Goal: Communication & Community: Answer question/provide support

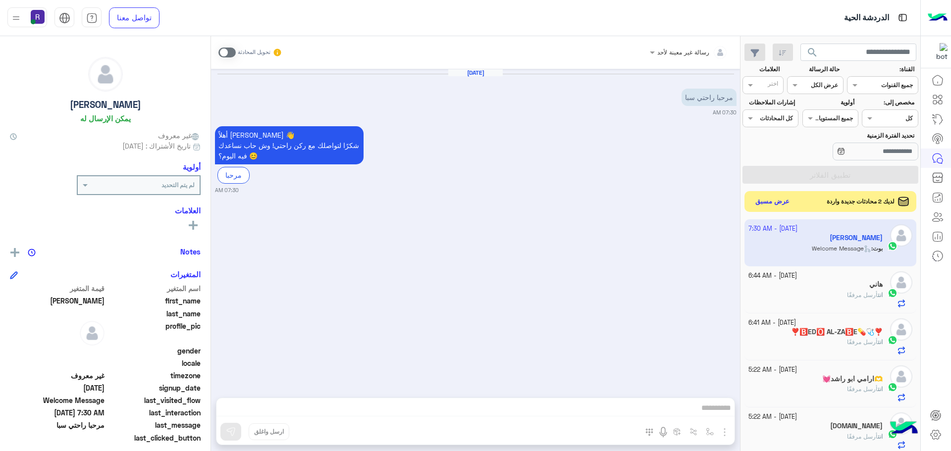
click at [783, 201] on button "عرض مسبق" at bounding box center [773, 201] width 42 height 13
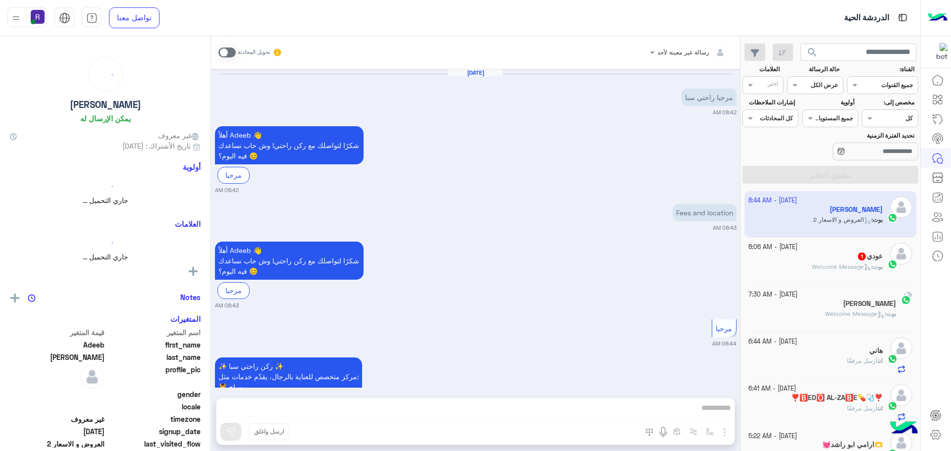
scroll to position [229, 0]
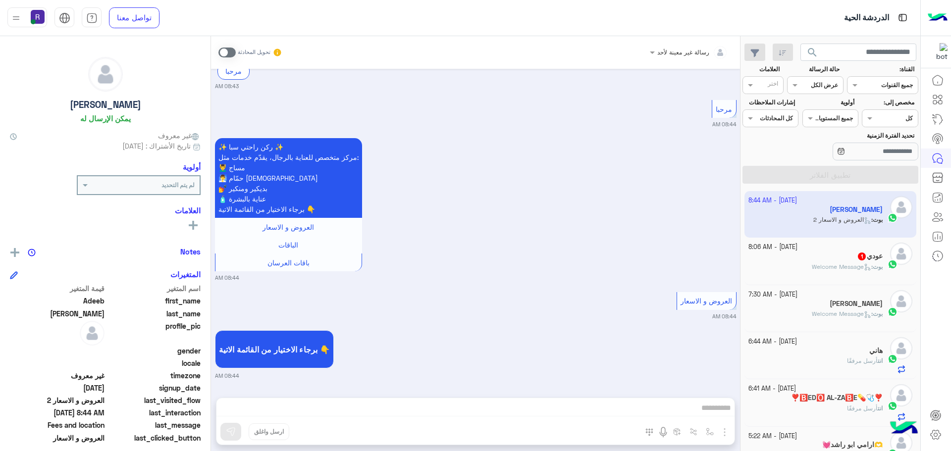
click at [232, 50] on span at bounding box center [226, 53] width 17 height 10
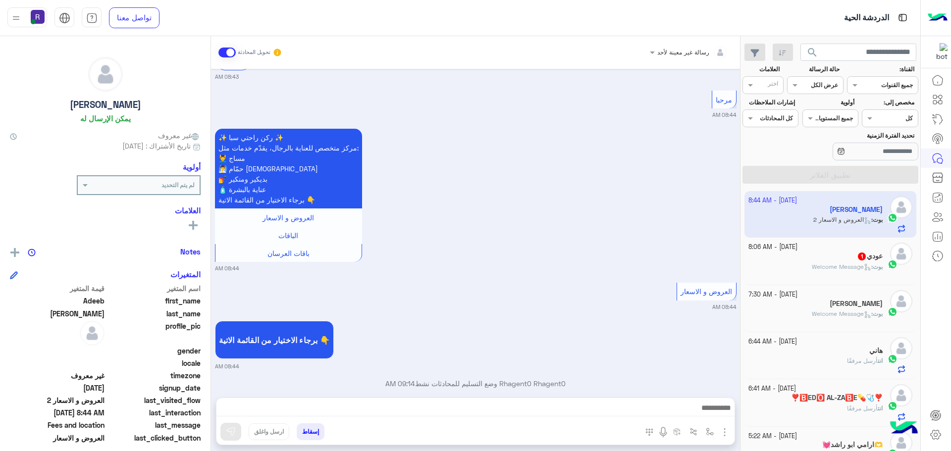
scroll to position [254, 0]
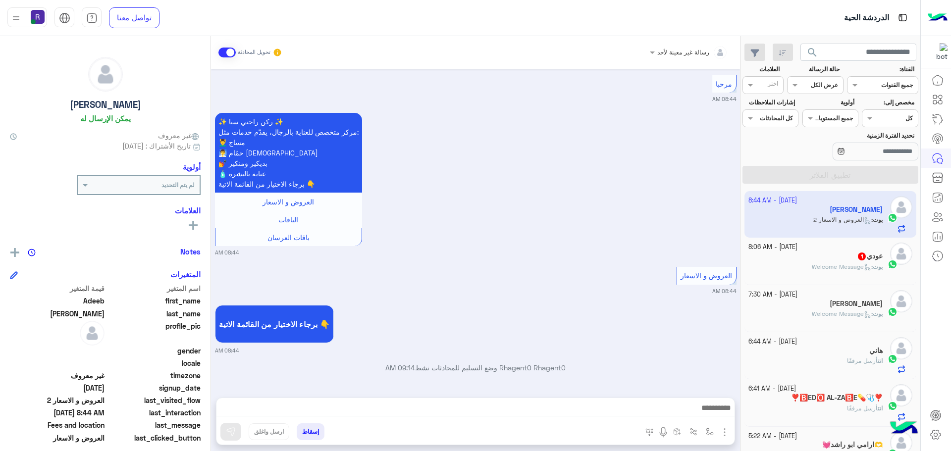
click at [721, 429] on img "button" at bounding box center [725, 433] width 12 height 12
click at [717, 415] on button "الصور" at bounding box center [710, 411] width 42 height 20
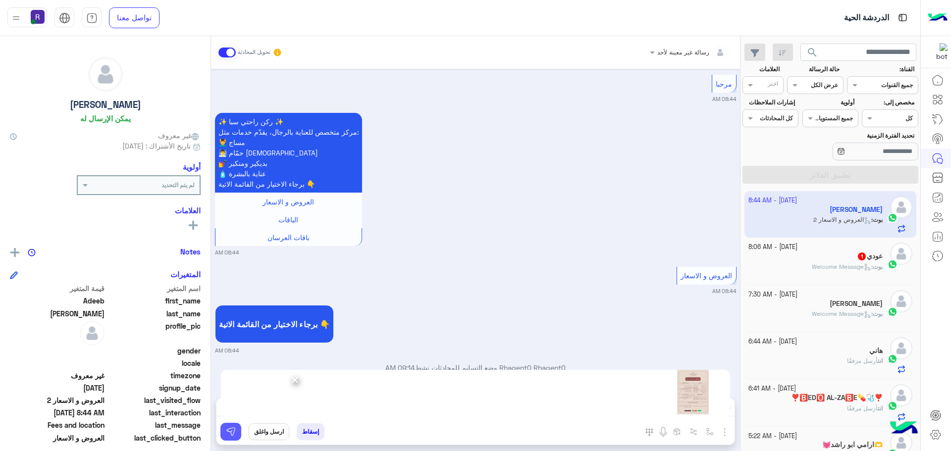
click at [232, 429] on img at bounding box center [231, 432] width 10 height 10
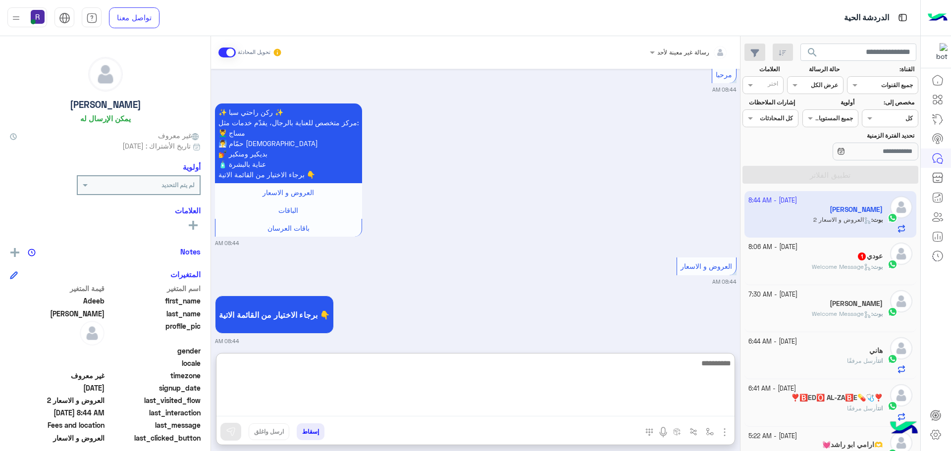
paste textarea "**********"
type textarea "**********"
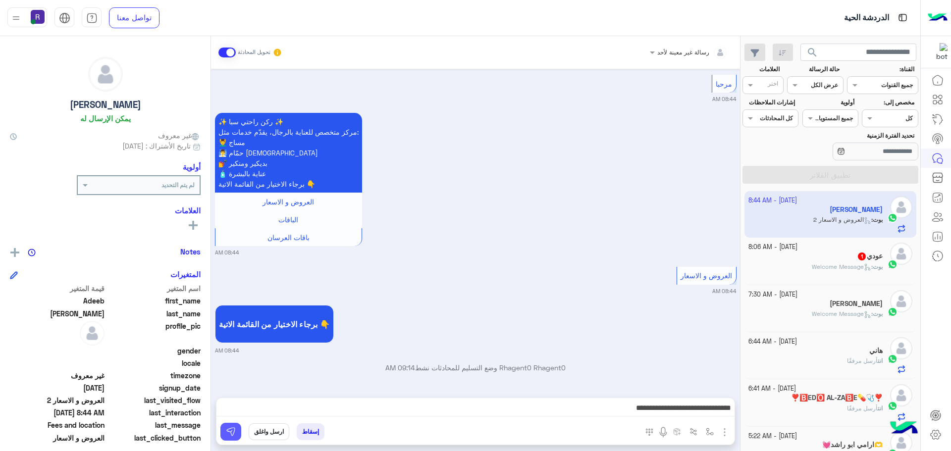
click at [226, 434] on img at bounding box center [231, 432] width 10 height 10
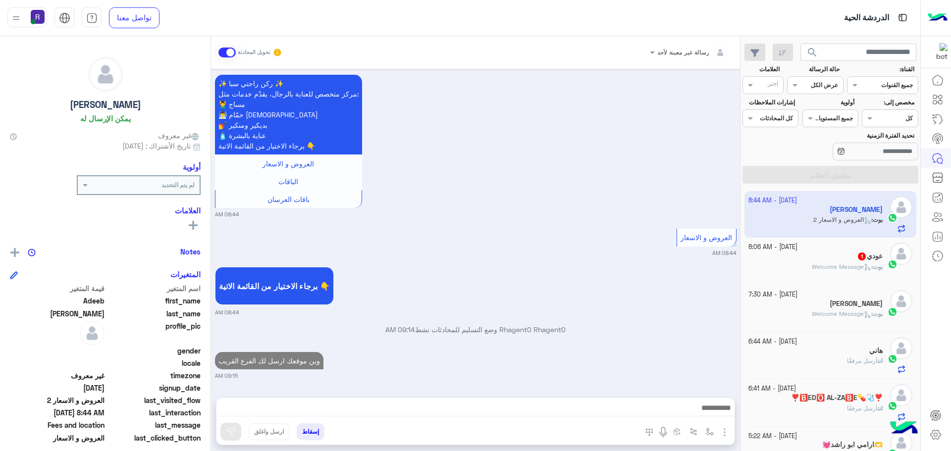
click at [827, 265] on span "Welcome Message" at bounding box center [841, 266] width 59 height 7
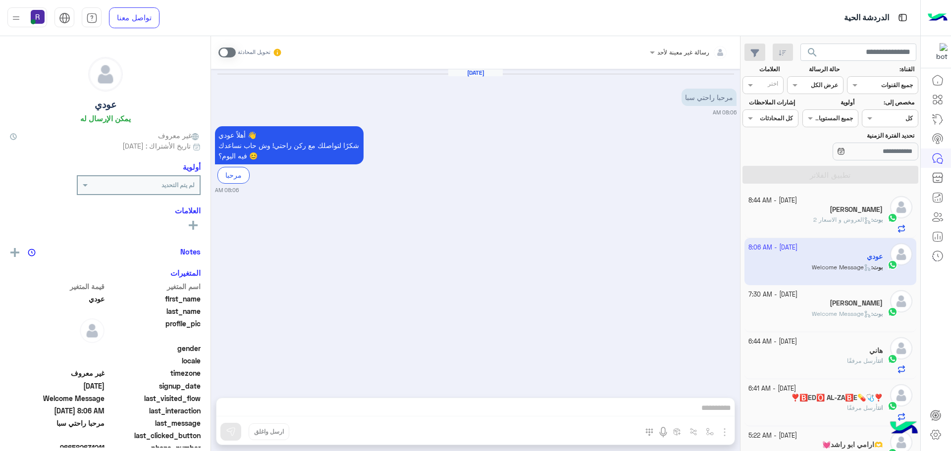
click at [232, 54] on span at bounding box center [226, 53] width 17 height 10
click at [722, 429] on img "button" at bounding box center [725, 433] width 12 height 12
click at [713, 415] on span "الصور" at bounding box center [706, 410] width 18 height 11
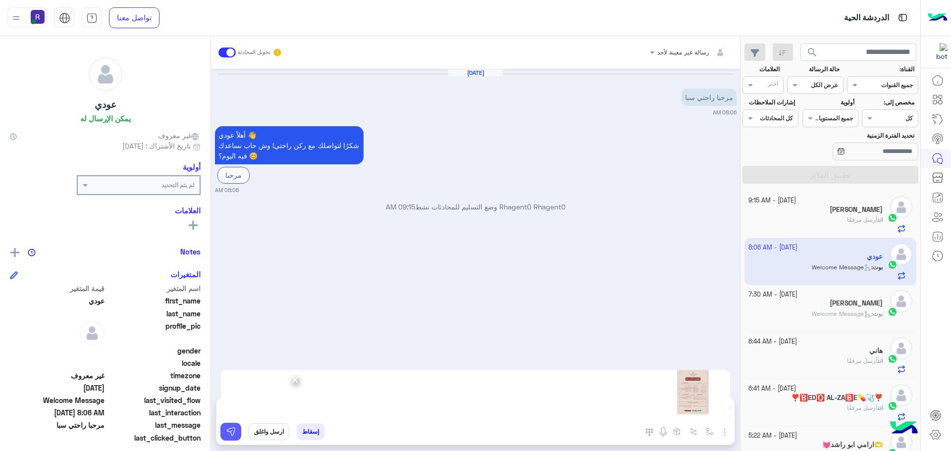
click at [223, 435] on button at bounding box center [230, 432] width 21 height 18
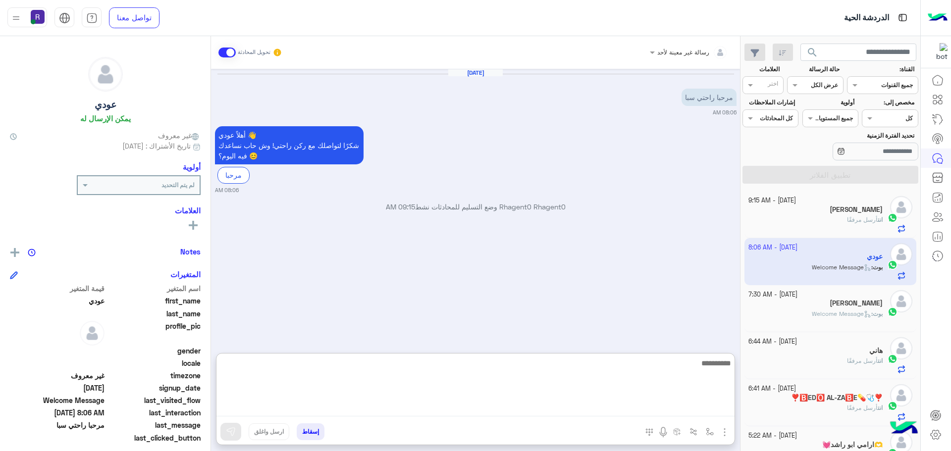
paste textarea "**********"
type textarea "**********"
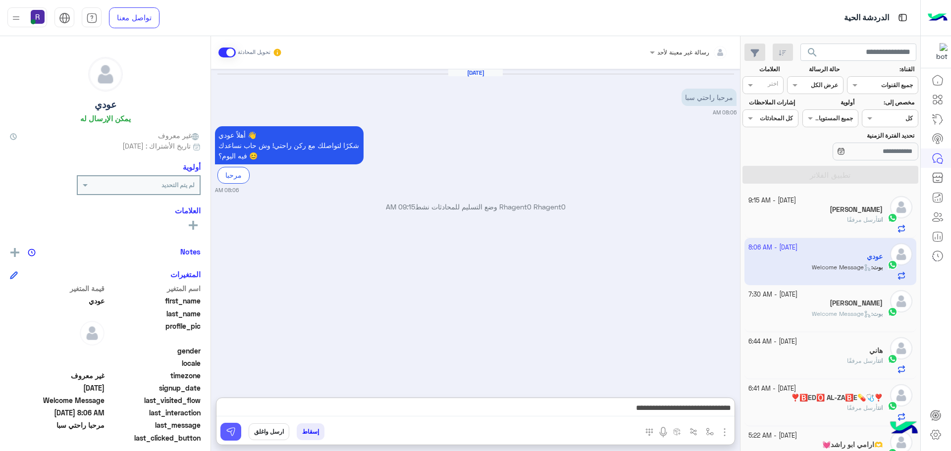
click at [228, 427] on img at bounding box center [231, 432] width 10 height 10
click at [850, 304] on div "[PERSON_NAME]" at bounding box center [816, 304] width 135 height 10
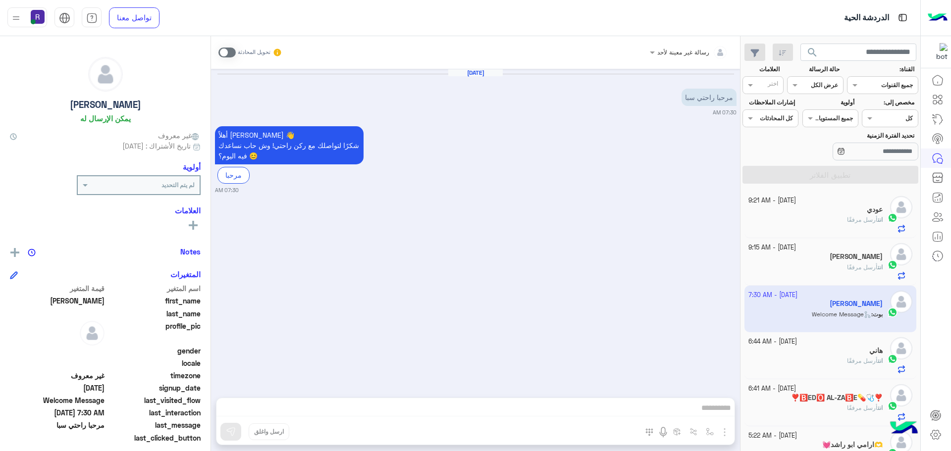
click at [233, 51] on span at bounding box center [226, 53] width 17 height 10
drag, startPoint x: 723, startPoint y: 430, endPoint x: 717, endPoint y: 422, distance: 9.9
click at [723, 430] on img "button" at bounding box center [725, 433] width 12 height 12
click at [712, 411] on span "الصور" at bounding box center [706, 410] width 18 height 11
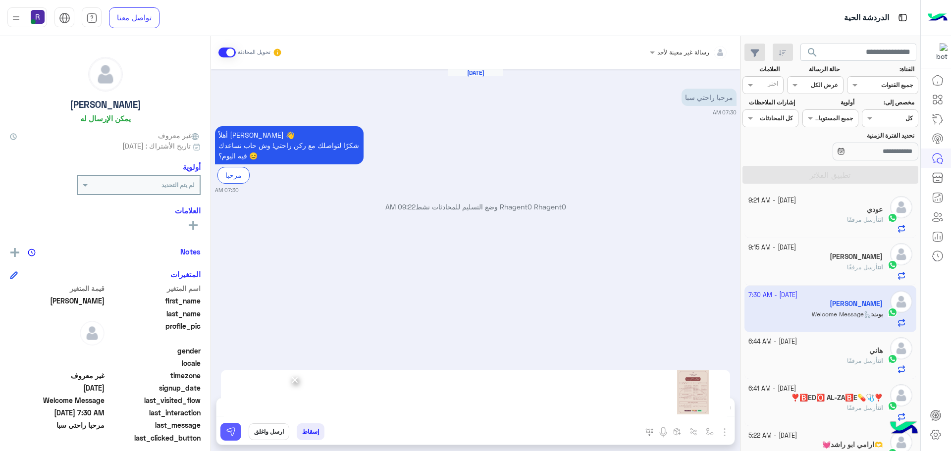
click at [228, 433] on img at bounding box center [231, 432] width 10 height 10
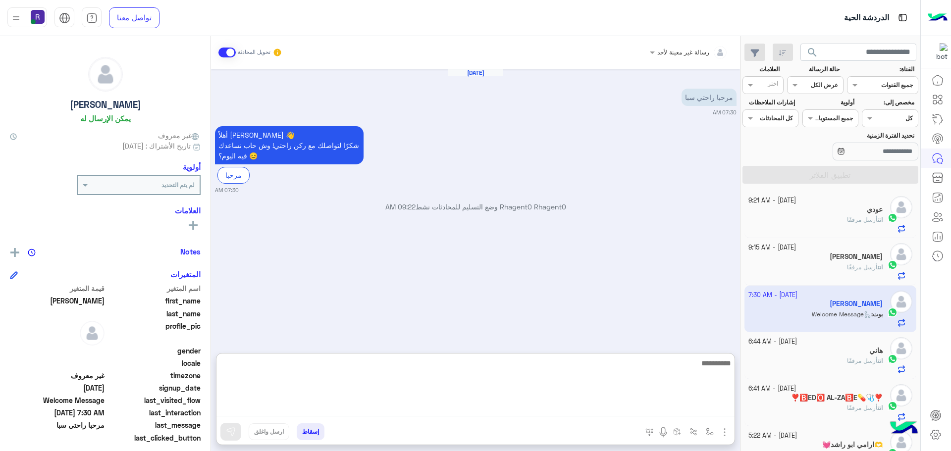
paste textarea "**********"
type textarea "**********"
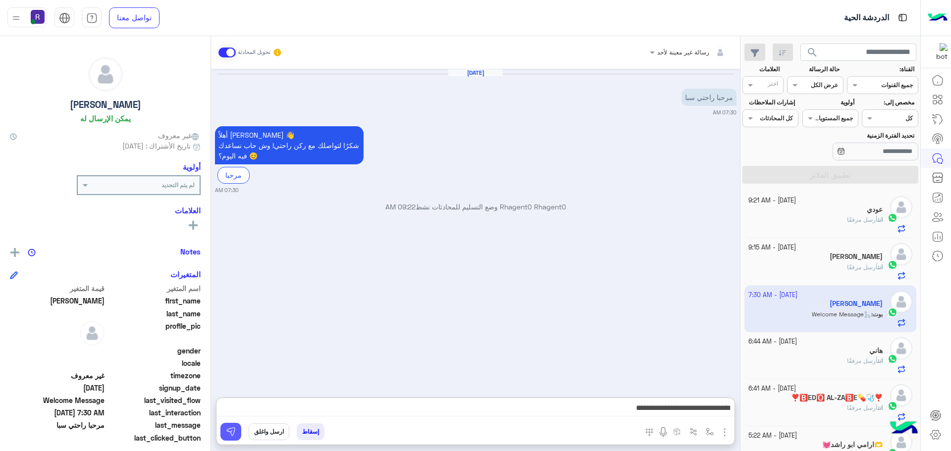
click at [236, 436] on button at bounding box center [230, 432] width 21 height 18
click at [837, 273] on div "انت أرسل مرفقًا" at bounding box center [816, 271] width 135 height 17
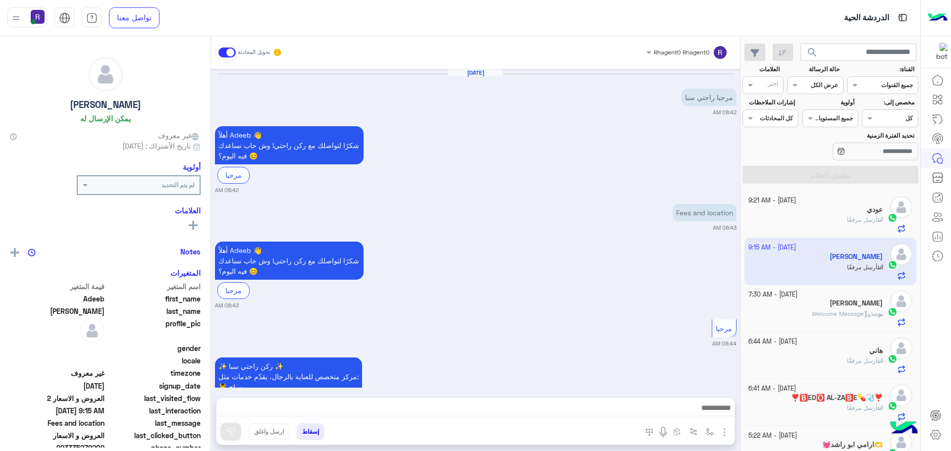
scroll to position [458, 0]
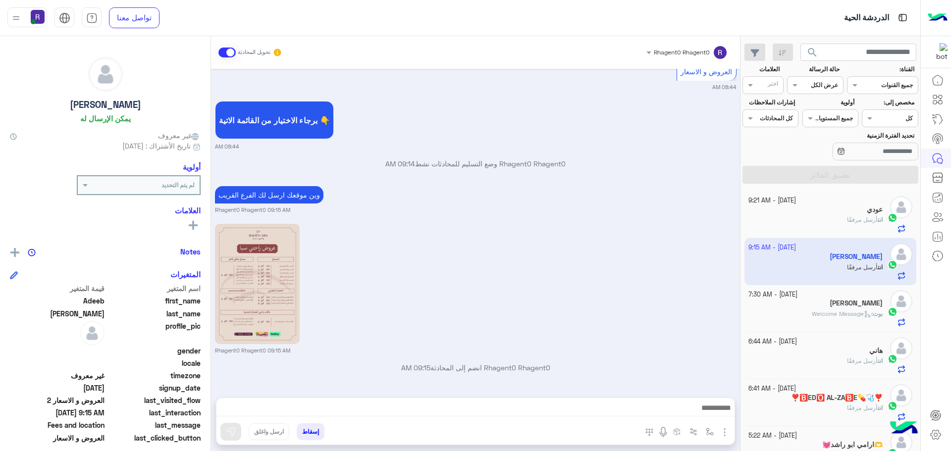
click at [840, 208] on div "عودي" at bounding box center [816, 211] width 135 height 10
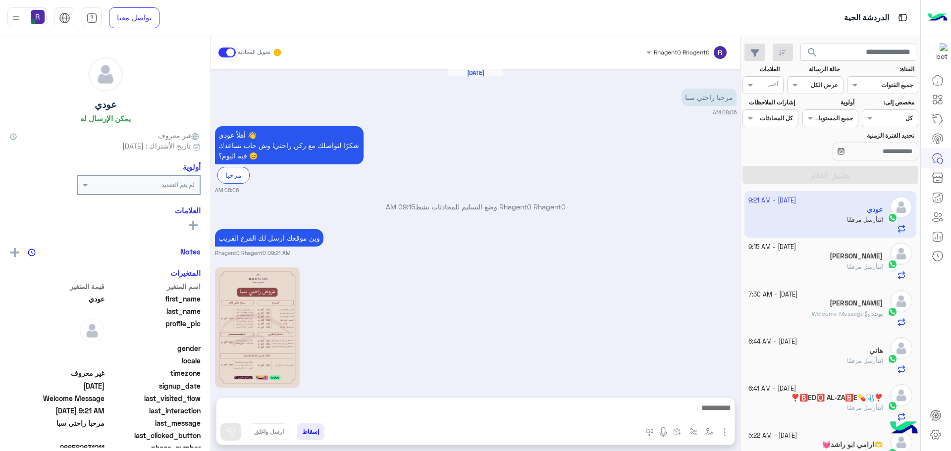
scroll to position [44, 0]
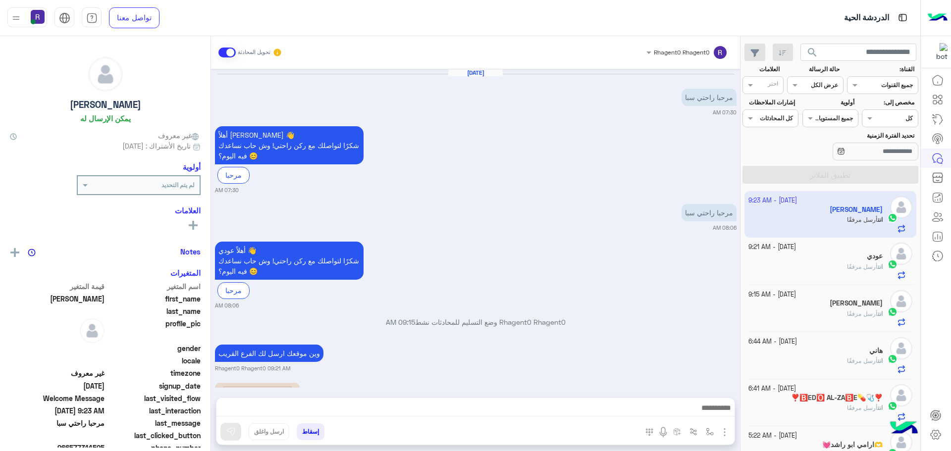
scroll to position [389, 0]
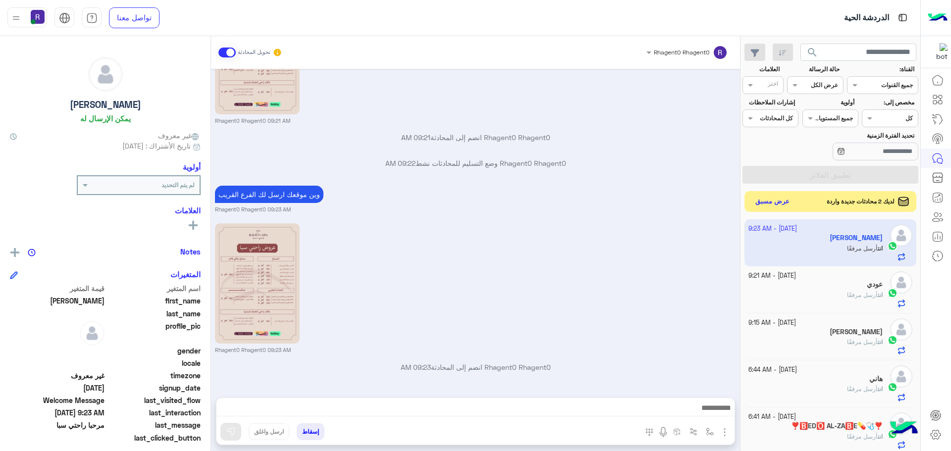
click at [776, 202] on button "عرض مسبق" at bounding box center [773, 201] width 42 height 13
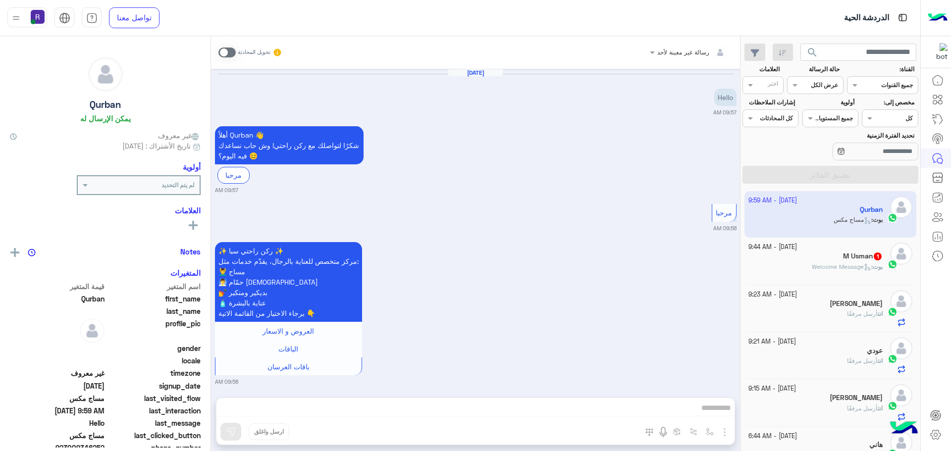
scroll to position [350, 0]
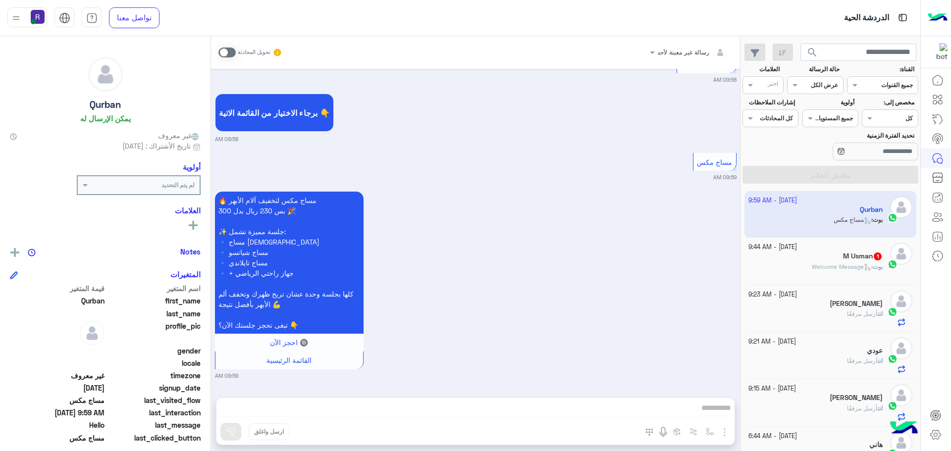
click at [230, 52] on span at bounding box center [226, 53] width 17 height 10
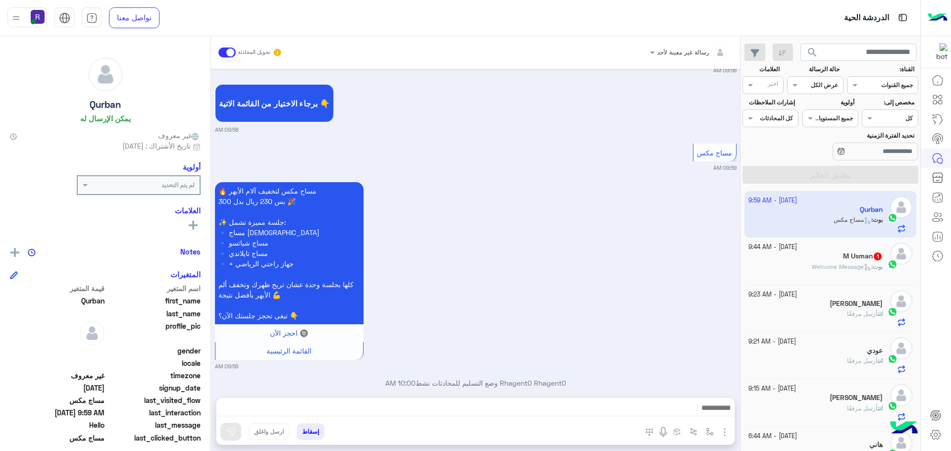
scroll to position [376, 0]
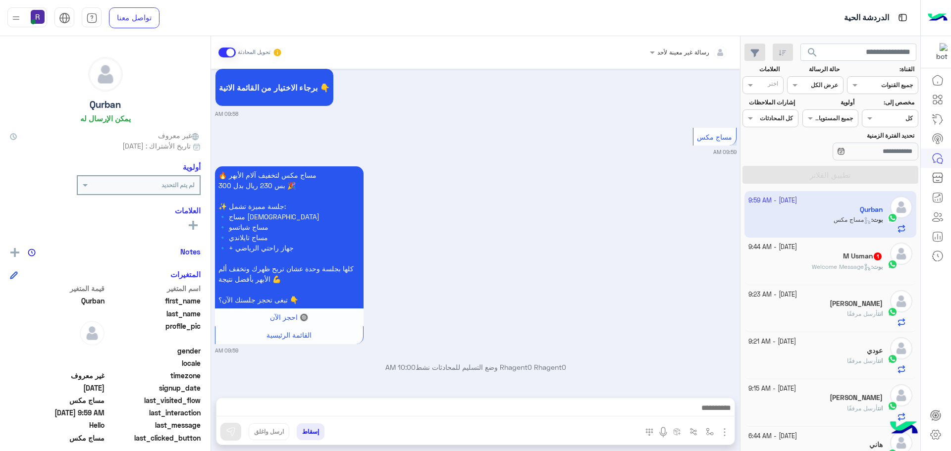
drag, startPoint x: 723, startPoint y: 430, endPoint x: 718, endPoint y: 426, distance: 6.0
click at [723, 430] on img "button" at bounding box center [725, 433] width 12 height 12
click at [714, 419] on button "الصور" at bounding box center [710, 411] width 42 height 20
click at [229, 433] on img at bounding box center [231, 432] width 10 height 10
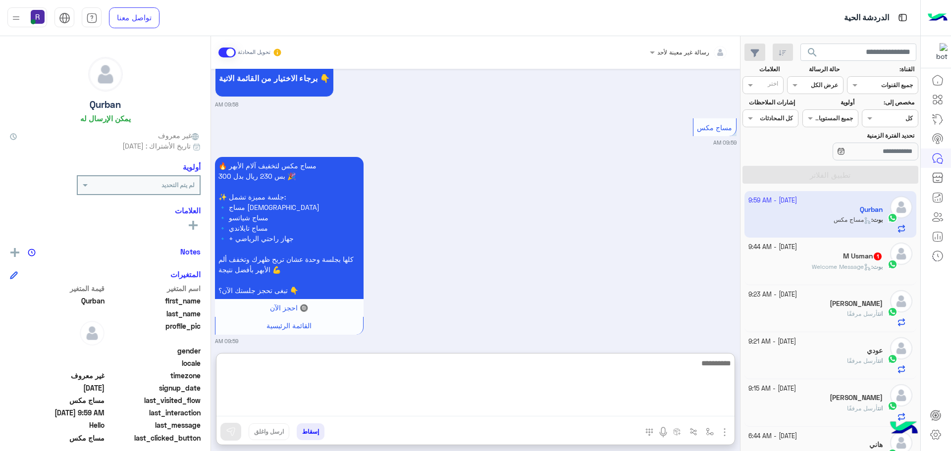
paste textarea "**********"
type textarea "**********"
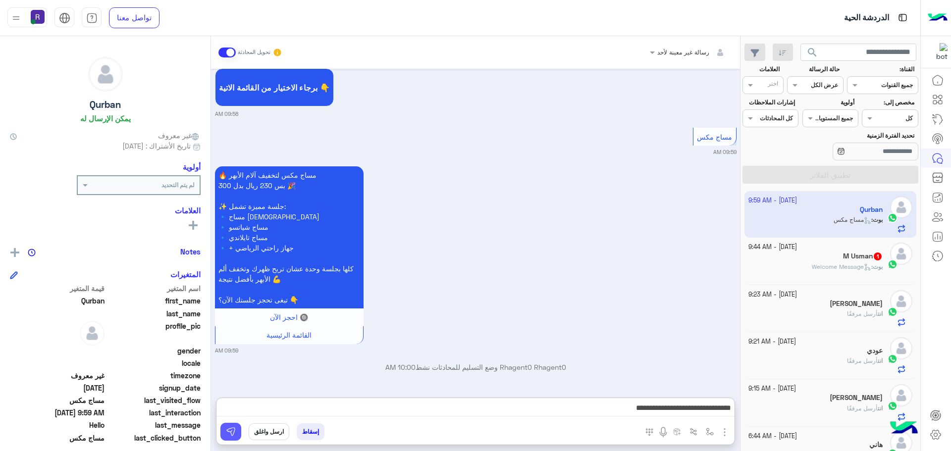
click at [234, 424] on button at bounding box center [230, 432] width 21 height 18
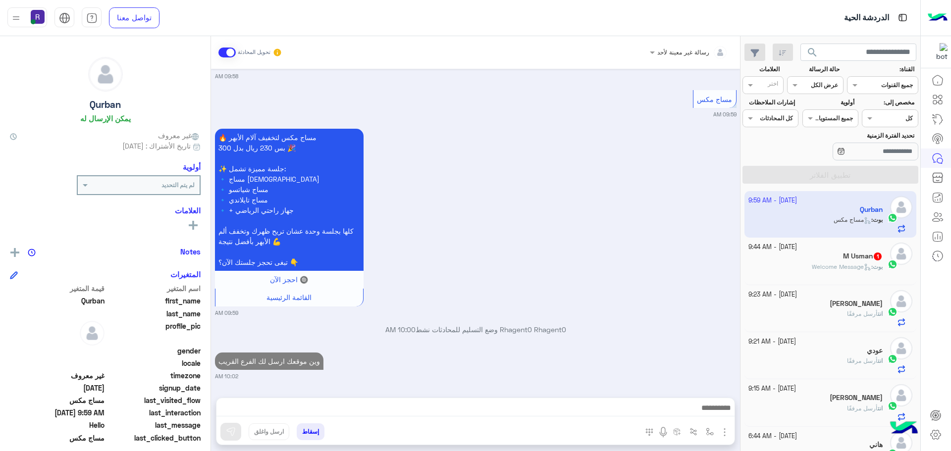
scroll to position [413, 0]
click at [879, 263] on p "بوت : Welcome Message" at bounding box center [847, 267] width 71 height 9
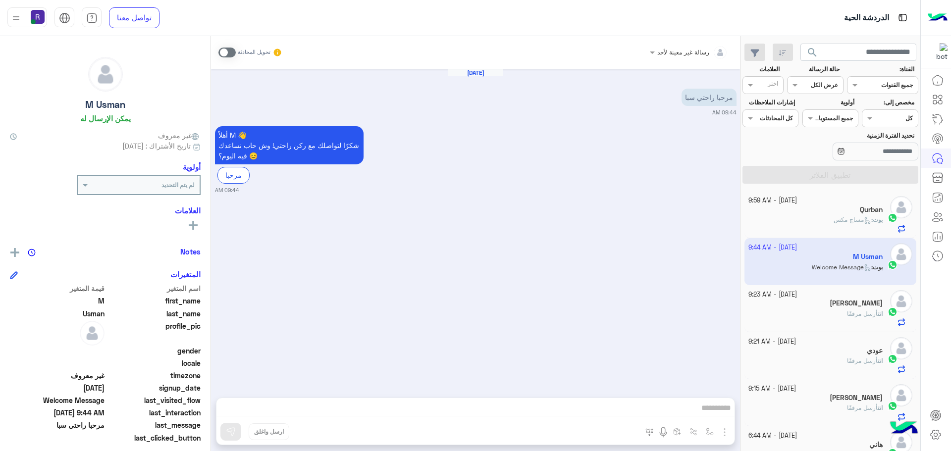
click at [232, 53] on span at bounding box center [226, 53] width 17 height 10
drag, startPoint x: 415, startPoint y: 405, endPoint x: 720, endPoint y: 426, distance: 305.9
click at [723, 430] on img "button" at bounding box center [725, 433] width 12 height 12
click at [715, 413] on button "الصور" at bounding box center [710, 411] width 42 height 20
click at [226, 430] on img at bounding box center [231, 432] width 10 height 10
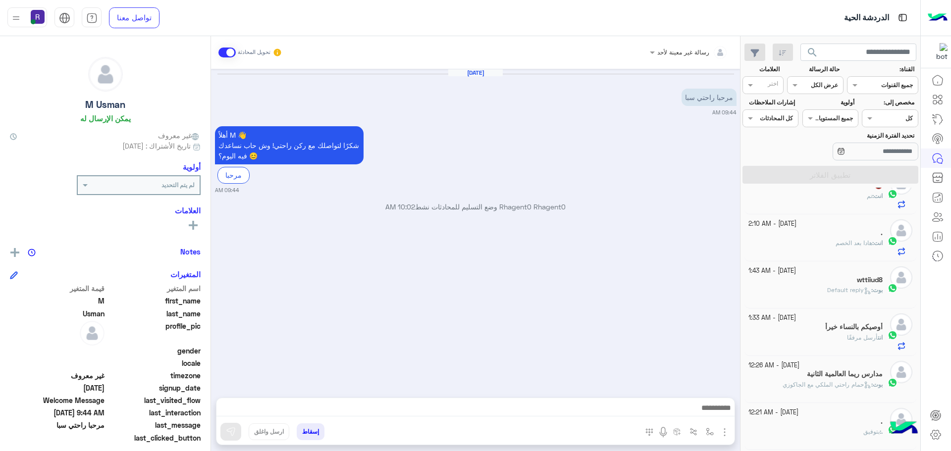
click at [854, 295] on div "بوت : Default reply" at bounding box center [816, 294] width 135 height 17
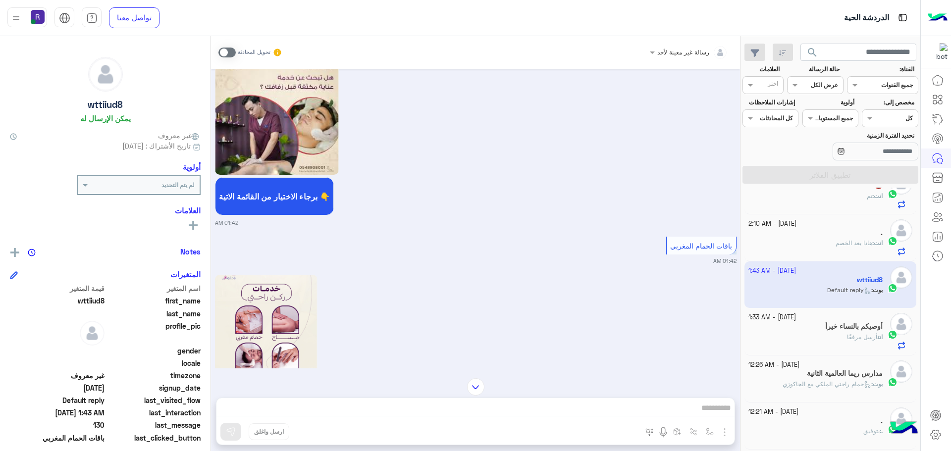
scroll to position [704, 0]
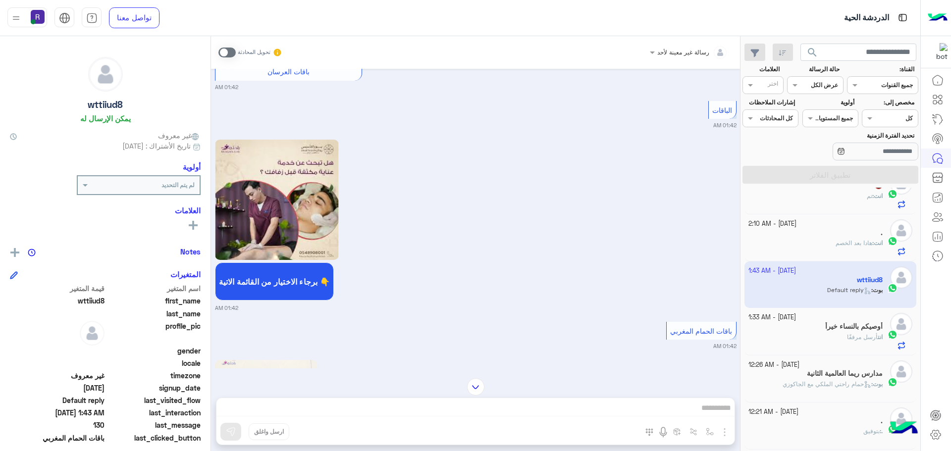
click at [827, 248] on div "انت : هادا بعد الخصم" at bounding box center [816, 247] width 135 height 17
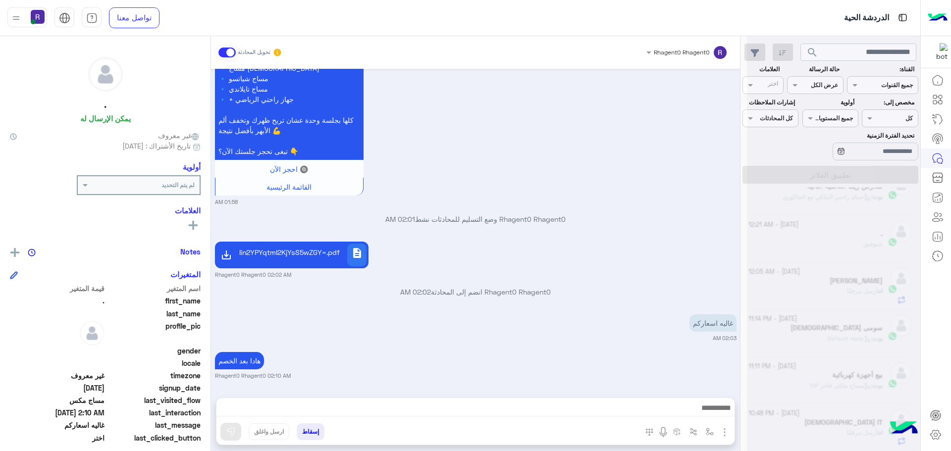
scroll to position [5, 0]
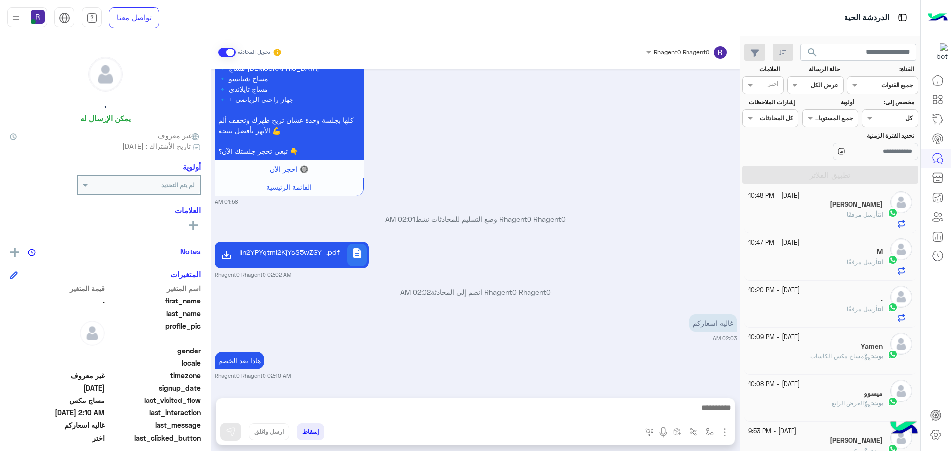
click at [823, 301] on div "." at bounding box center [816, 300] width 135 height 10
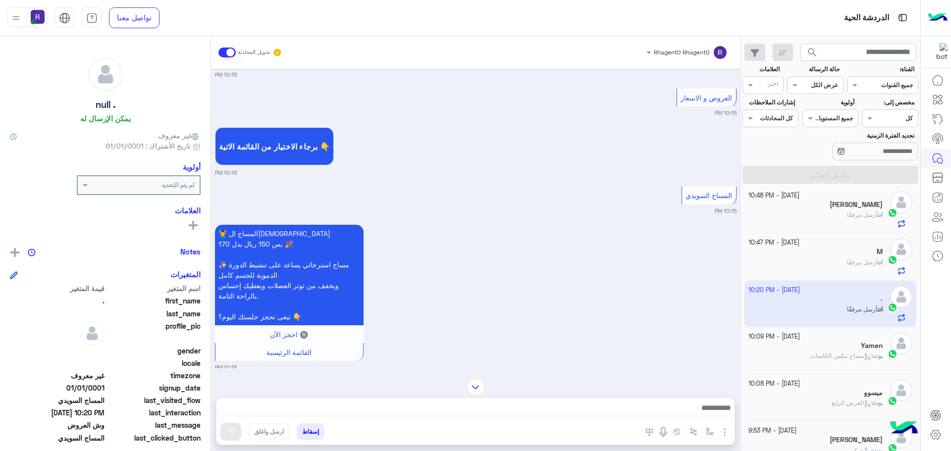
scroll to position [1697, 0]
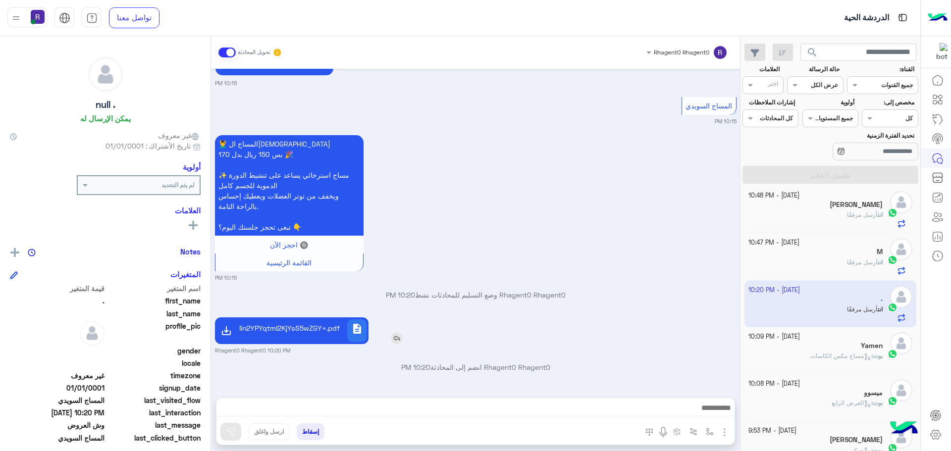
click at [300, 333] on p "2LnYsdmI2LYg2LTZh9ixINin2YPYqtmI2KjYsS5wZGY=.pdf" at bounding box center [291, 328] width 97 height 10
click at [712, 436] on button "button" at bounding box center [710, 432] width 16 height 16
click at [701, 416] on div "أدخل اسم مجموعة الرسائل" at bounding box center [675, 410] width 85 height 18
click at [591, 345] on div "description 2LnYsdmI2LYg2LTZh9ixINin2YPYqtmI2KjYsS5wZGY=.pdf Rhagent0 Rhagent0 …" at bounding box center [476, 335] width 522 height 40
click at [725, 432] on img "button" at bounding box center [725, 433] width 12 height 12
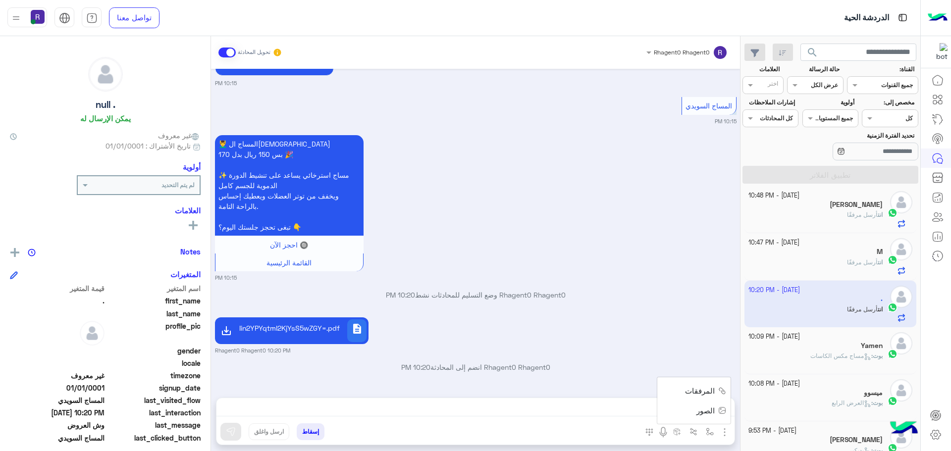
click at [717, 418] on button "الصور" at bounding box center [710, 411] width 42 height 20
click at [349, 328] on div "description 2LnYsdmI2LYg2LTZh9ixINin2YPYqtmI2KjYsS5wZGY=.pdf" at bounding box center [303, 331] width 131 height 27
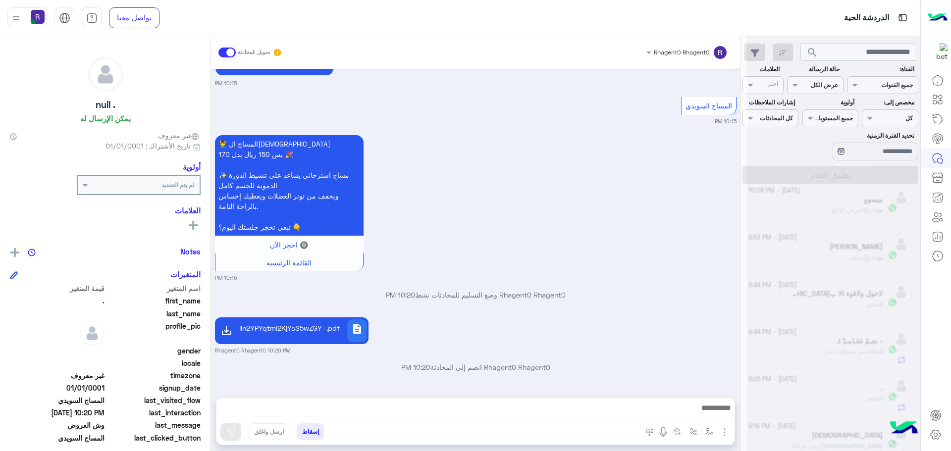
scroll to position [5, 0]
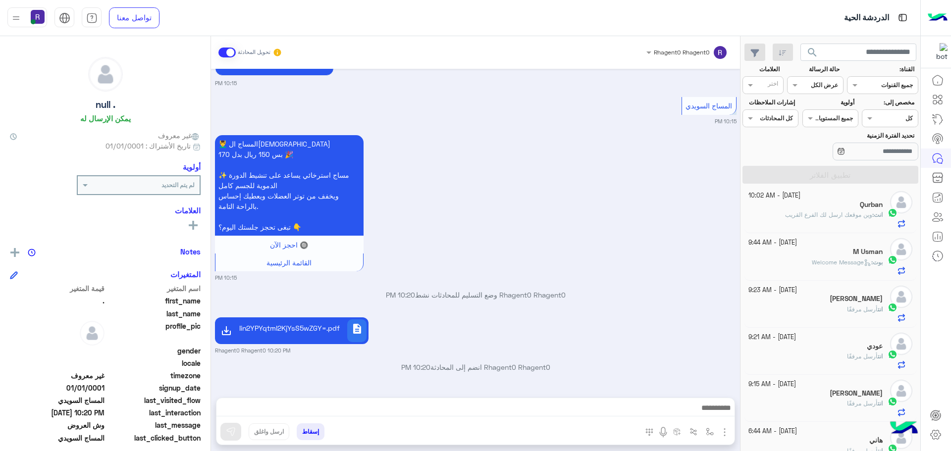
click at [833, 310] on div "انت أرسل مرفقًا" at bounding box center [816, 313] width 135 height 17
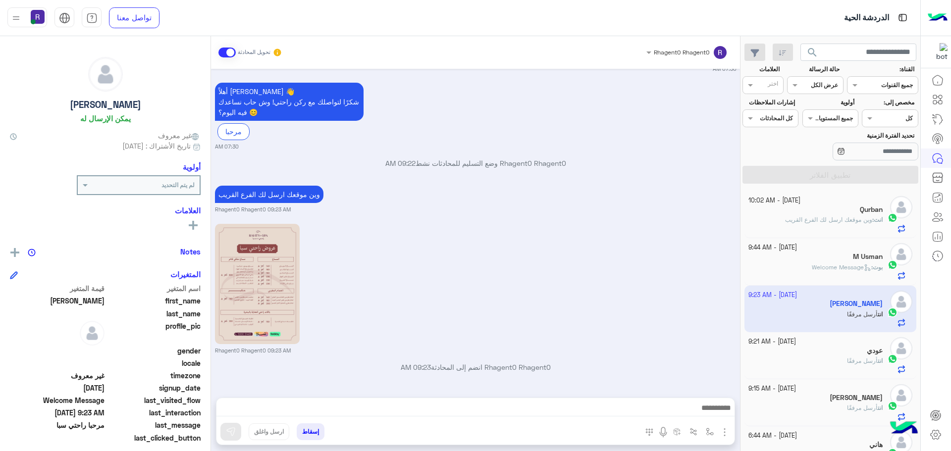
click at [792, 221] on span "وين موقعك ارسل لك الفرع القريب" at bounding box center [828, 219] width 87 height 7
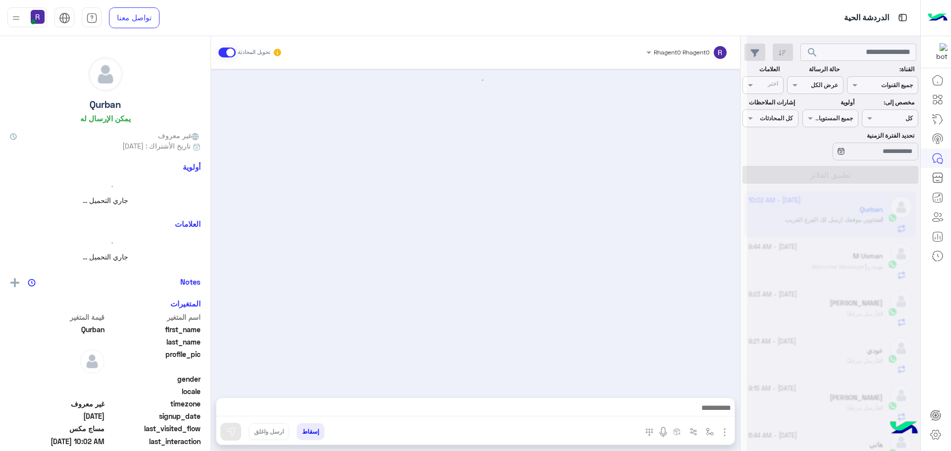
scroll to position [439, 0]
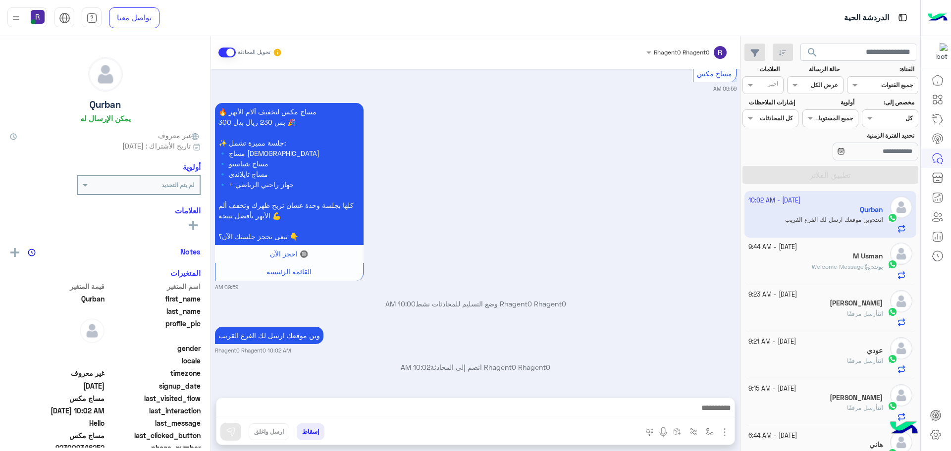
click at [790, 255] on div "M Usman" at bounding box center [816, 257] width 135 height 10
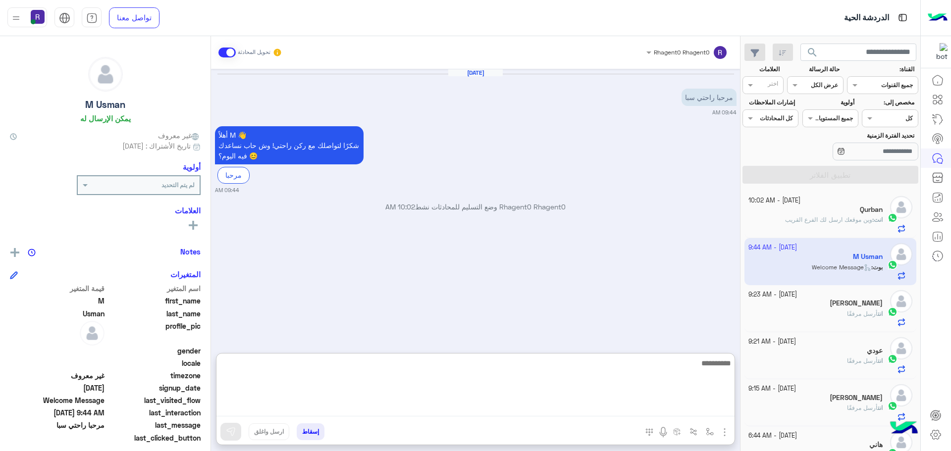
paste textarea "**********"
type textarea "**********"
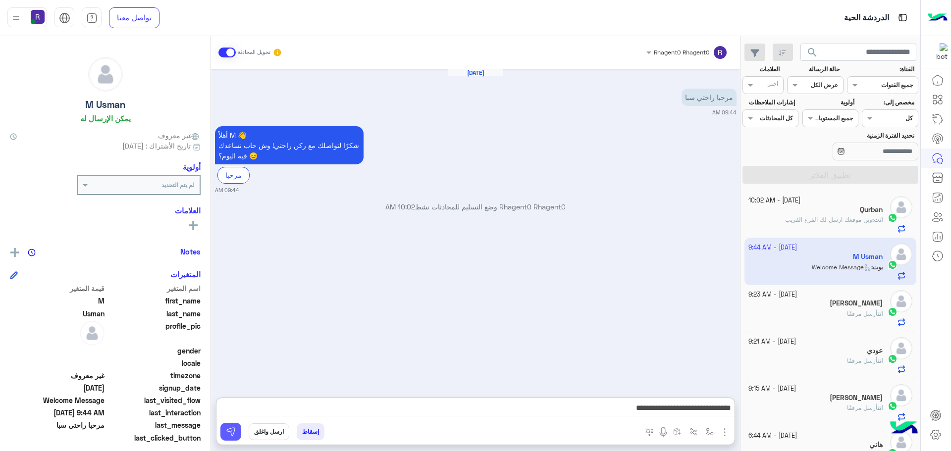
click at [239, 435] on button at bounding box center [230, 432] width 21 height 18
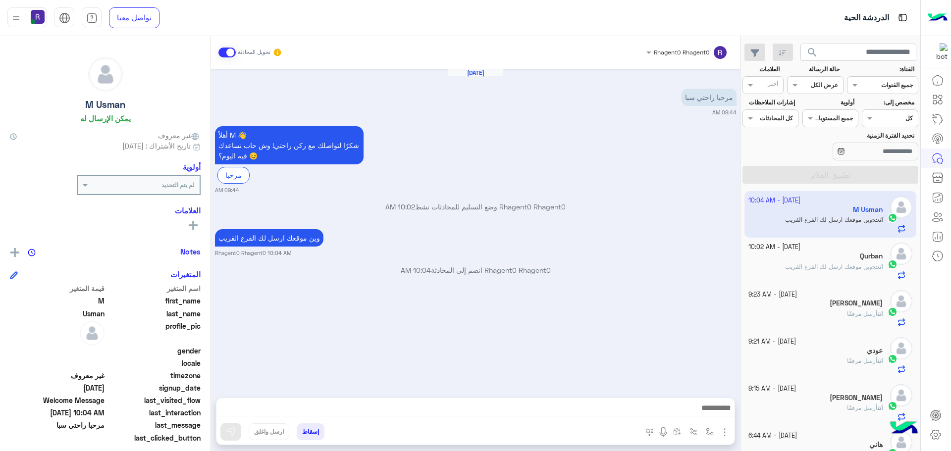
click at [820, 410] on div "انت أرسل مرفقًا" at bounding box center [816, 412] width 135 height 17
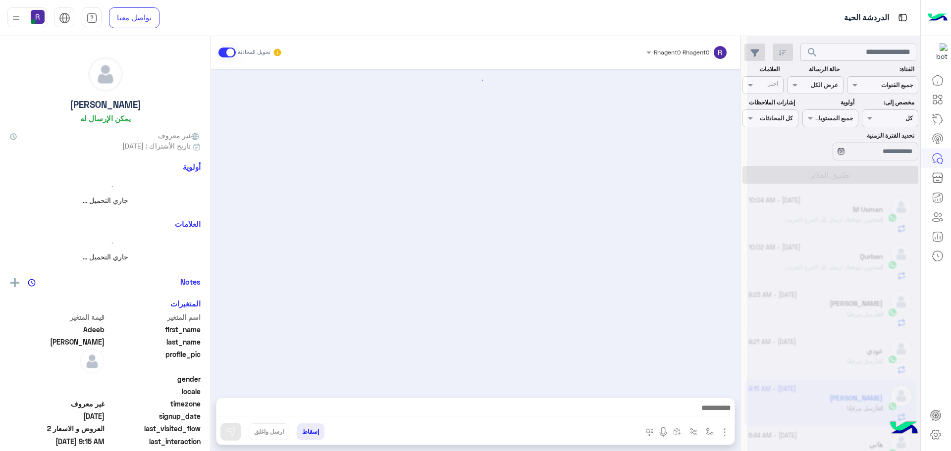
scroll to position [458, 0]
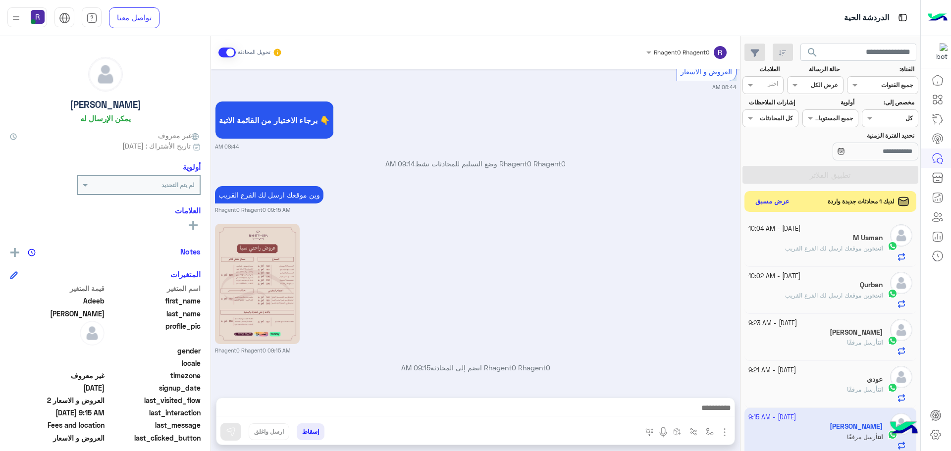
click at [787, 206] on button "عرض مسبق" at bounding box center [773, 201] width 42 height 13
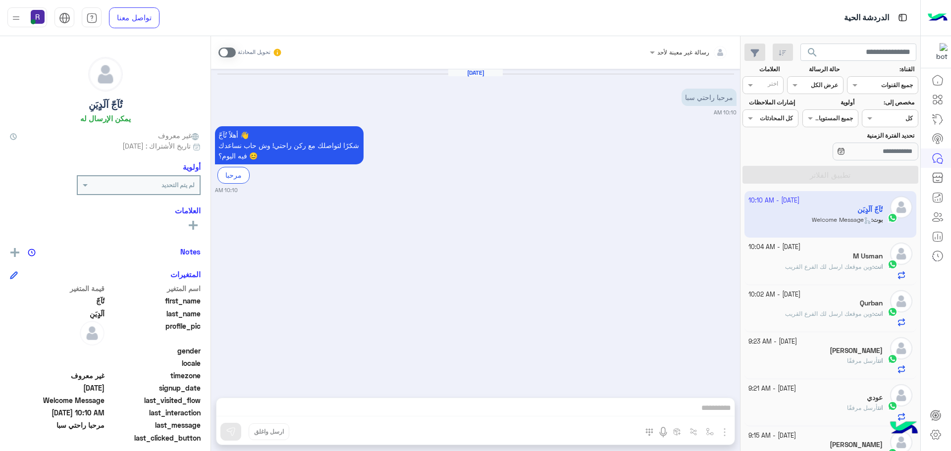
click at [232, 54] on span at bounding box center [226, 53] width 17 height 10
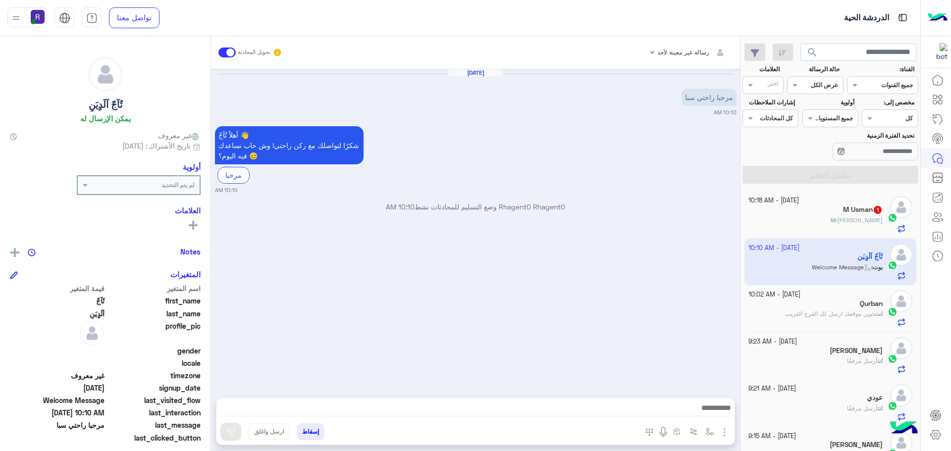
click at [856, 212] on h5 "M Usman 1" at bounding box center [863, 210] width 40 height 8
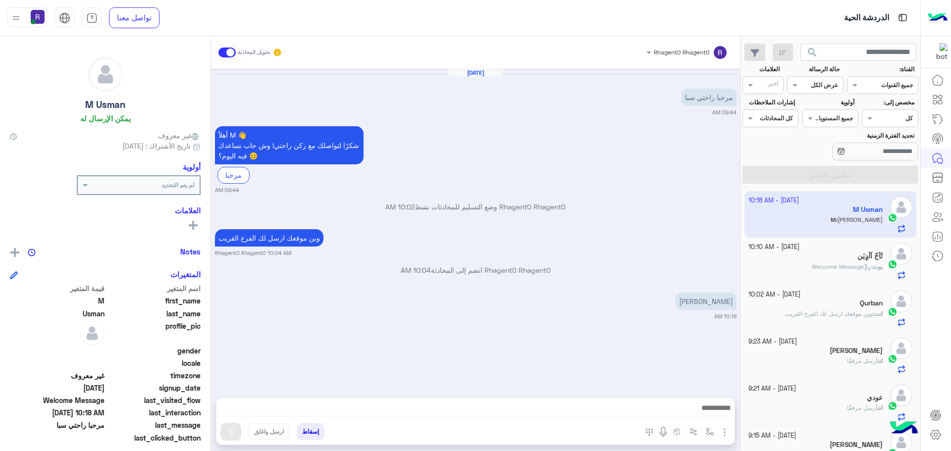
click at [724, 432] on img "button" at bounding box center [725, 433] width 12 height 12
click at [714, 413] on span "الصور" at bounding box center [706, 410] width 18 height 11
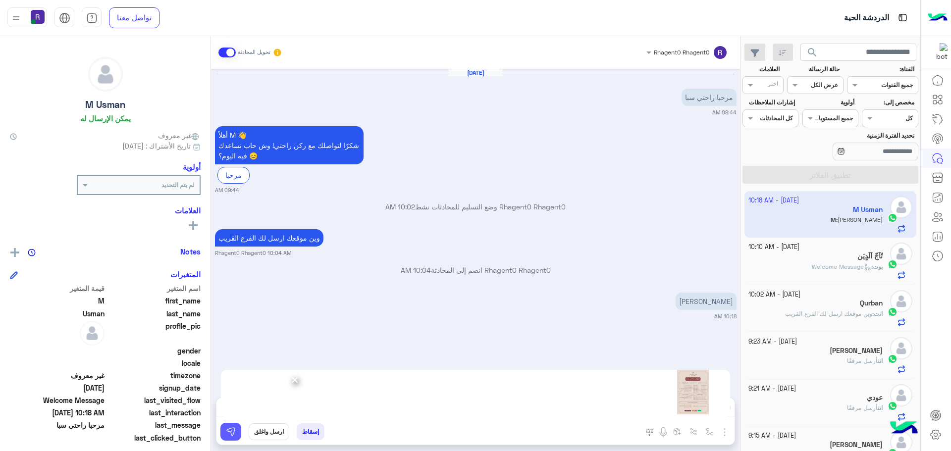
click at [229, 433] on img at bounding box center [231, 432] width 10 height 10
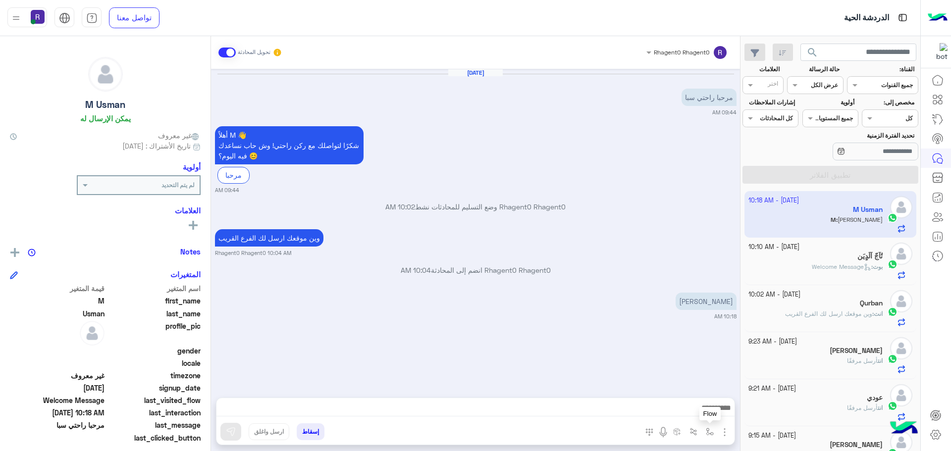
click at [709, 435] on img "button" at bounding box center [710, 432] width 8 height 8
click at [699, 413] on input "text" at bounding box center [688, 408] width 50 height 9
click at [687, 364] on div "الجنادرية" at bounding box center [675, 360] width 85 height 19
type textarea "*********"
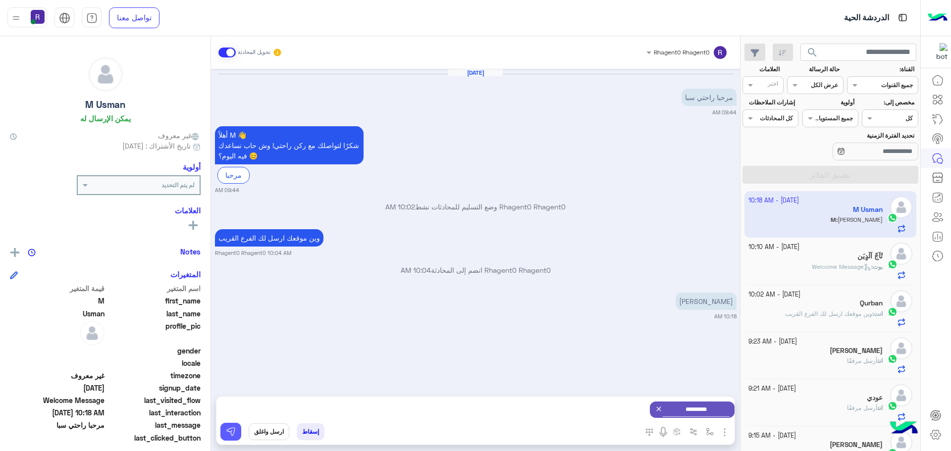
click at [226, 433] on img at bounding box center [231, 432] width 10 height 10
click at [707, 431] on img "button" at bounding box center [710, 432] width 8 height 8
click at [698, 415] on div "أدخل اسم مجموعة الرسائل" at bounding box center [679, 410] width 68 height 9
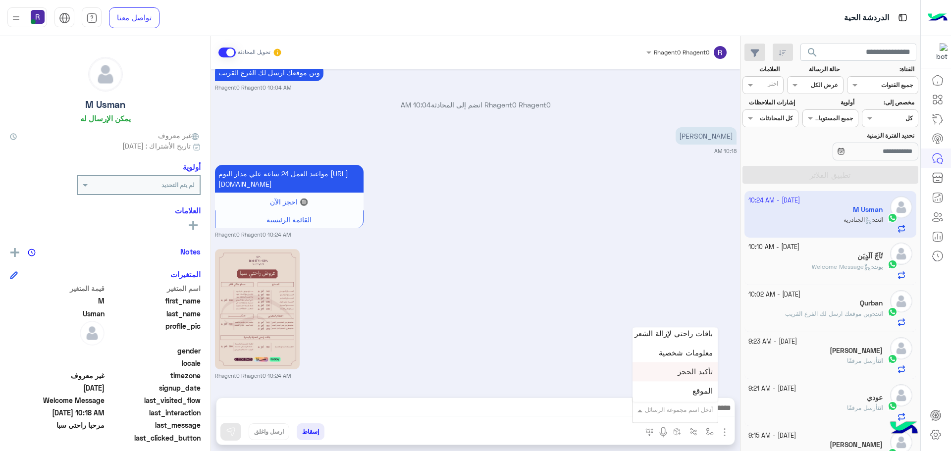
scroll to position [694, 0]
click at [688, 349] on div "لبن" at bounding box center [675, 349] width 85 height 19
type textarea "***"
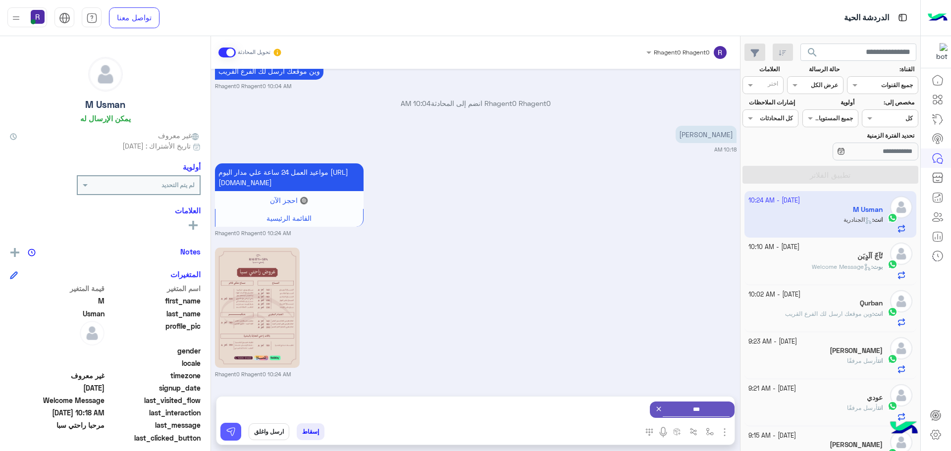
drag, startPoint x: 223, startPoint y: 432, endPoint x: 527, endPoint y: 327, distance: 321.0
click at [224, 432] on button at bounding box center [230, 432] width 21 height 18
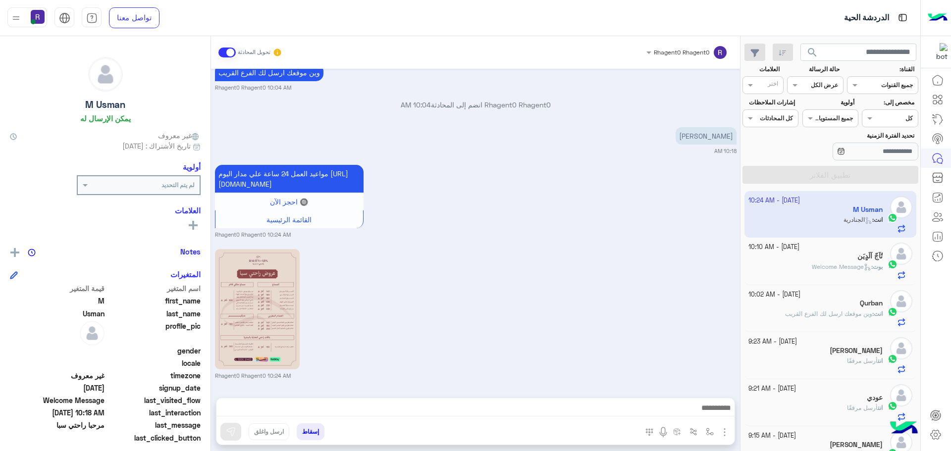
scroll to position [176, 0]
click at [803, 261] on div "تٌآجّ آلَدٍيَنِ" at bounding box center [816, 257] width 135 height 10
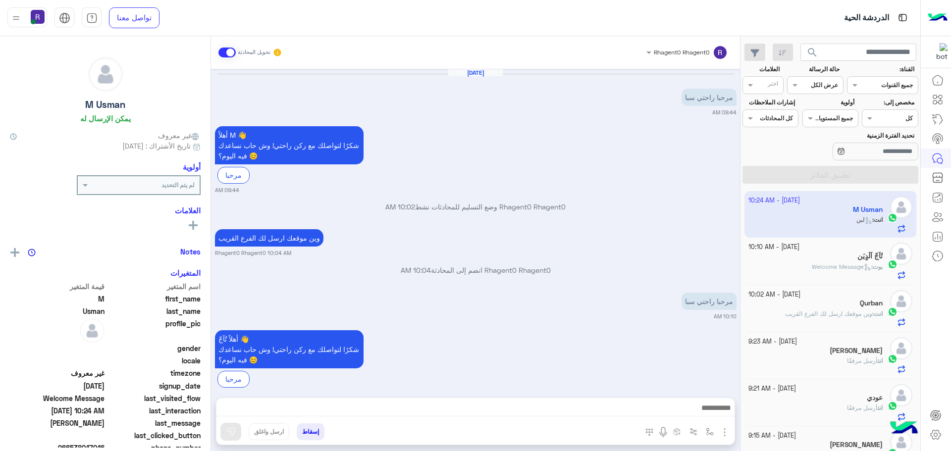
scroll to position [411, 0]
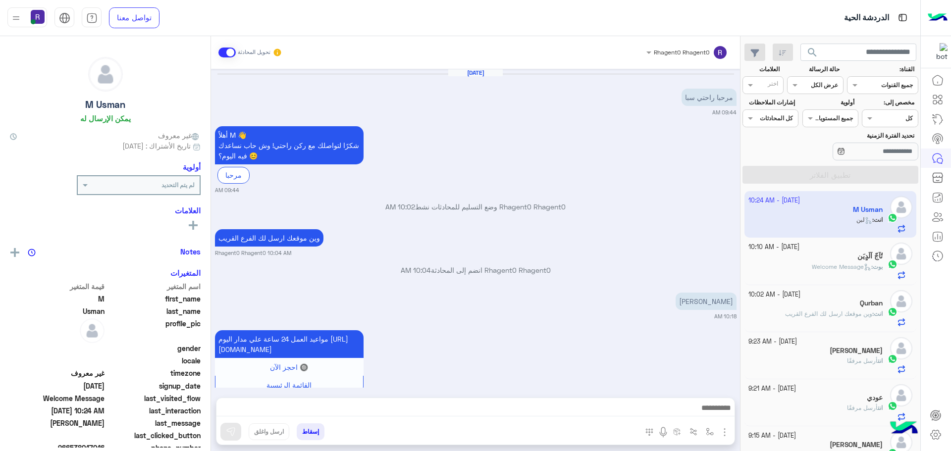
scroll to position [270, 0]
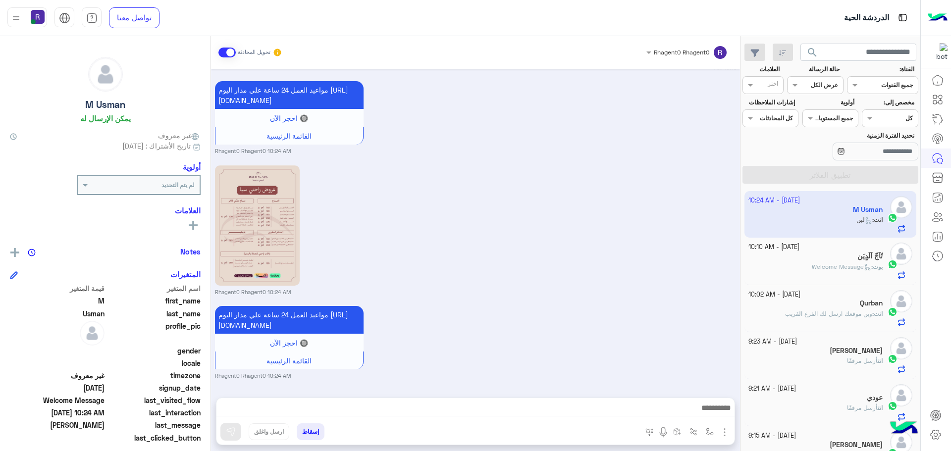
click at [804, 271] on div "بوت : Welcome Message" at bounding box center [816, 271] width 135 height 17
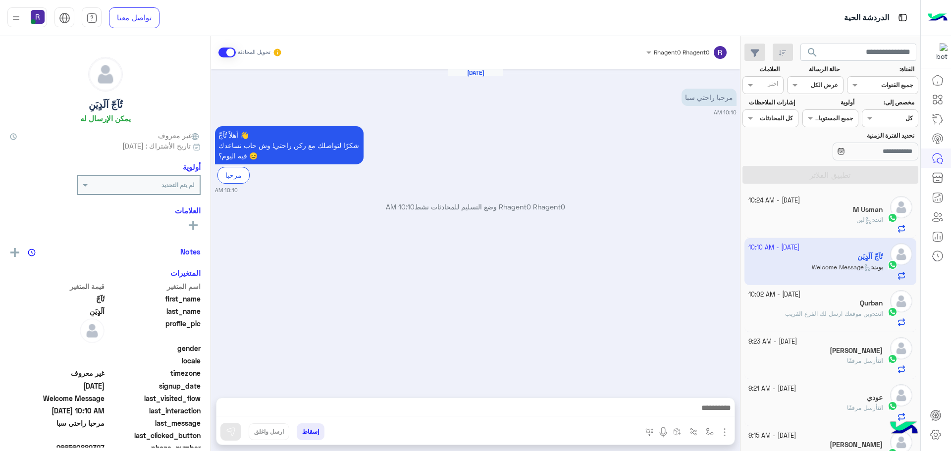
click at [811, 228] on div "انت : لبن" at bounding box center [816, 224] width 135 height 17
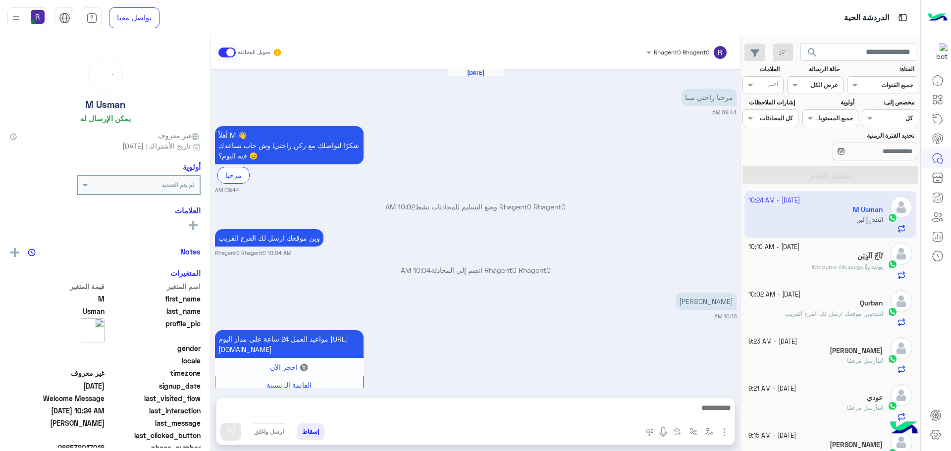
scroll to position [270, 0]
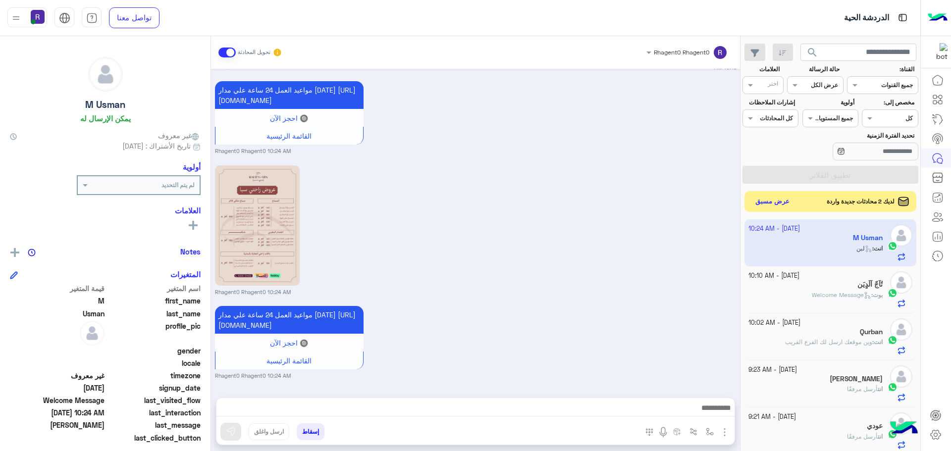
click at [774, 201] on button "عرض مسبق" at bounding box center [773, 201] width 42 height 13
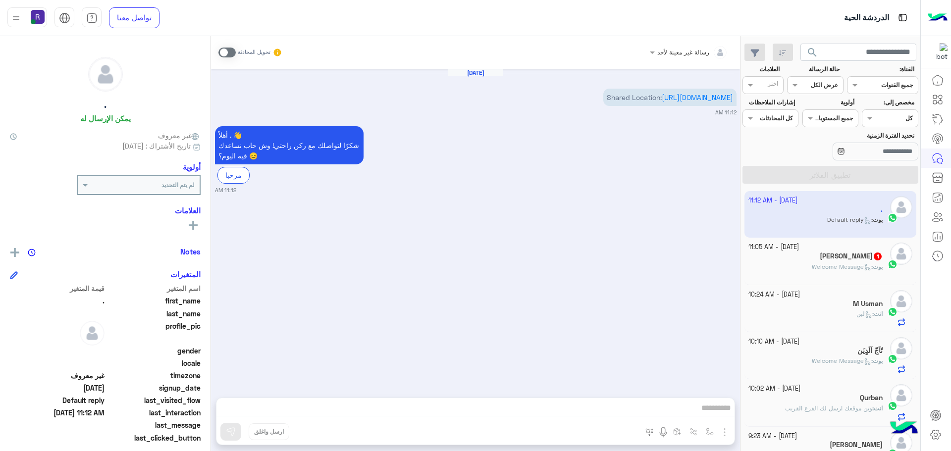
click at [230, 51] on span at bounding box center [226, 53] width 17 height 10
click at [708, 428] on img "button" at bounding box center [710, 432] width 8 height 8
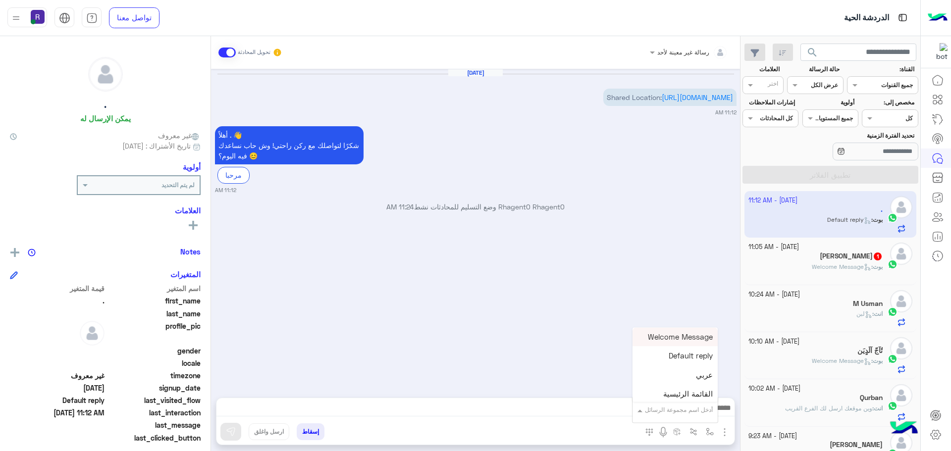
click at [701, 415] on div "أدخل اسم مجموعة الرسائل" at bounding box center [679, 410] width 68 height 9
click at [688, 362] on span "الجنادرية" at bounding box center [699, 360] width 27 height 9
type textarea "*********"
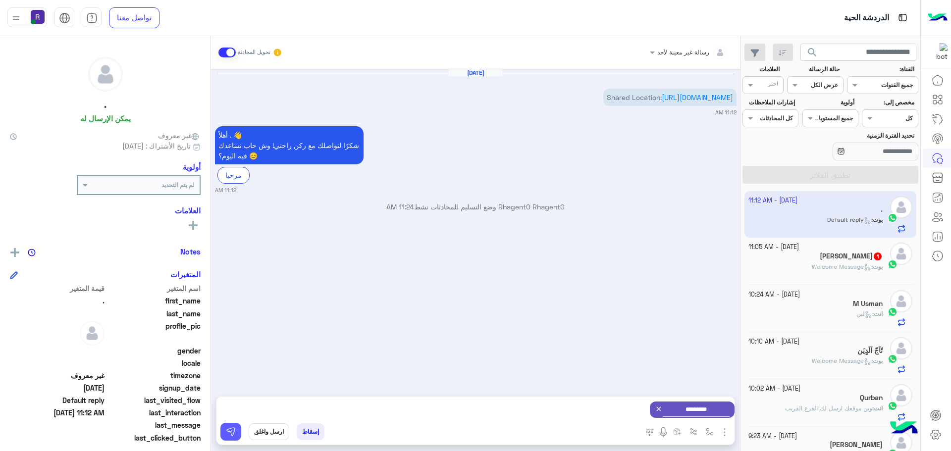
click at [230, 423] on button at bounding box center [230, 432] width 21 height 18
click at [710, 430] on img "button" at bounding box center [710, 432] width 8 height 8
click at [701, 412] on input "text" at bounding box center [688, 408] width 50 height 9
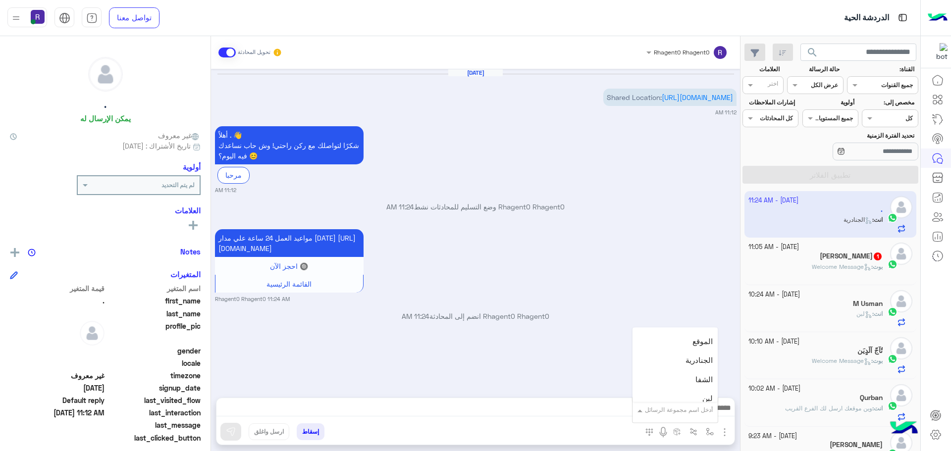
scroll to position [694, 0]
click at [689, 350] on div "لبن" at bounding box center [675, 349] width 85 height 19
type textarea "***"
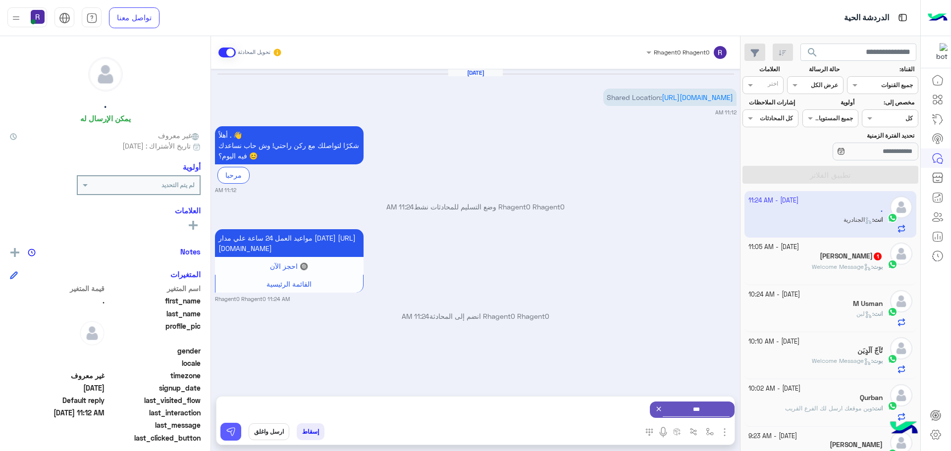
click at [232, 430] on img at bounding box center [231, 432] width 10 height 10
click at [847, 266] on span "Welcome Message" at bounding box center [841, 266] width 59 height 7
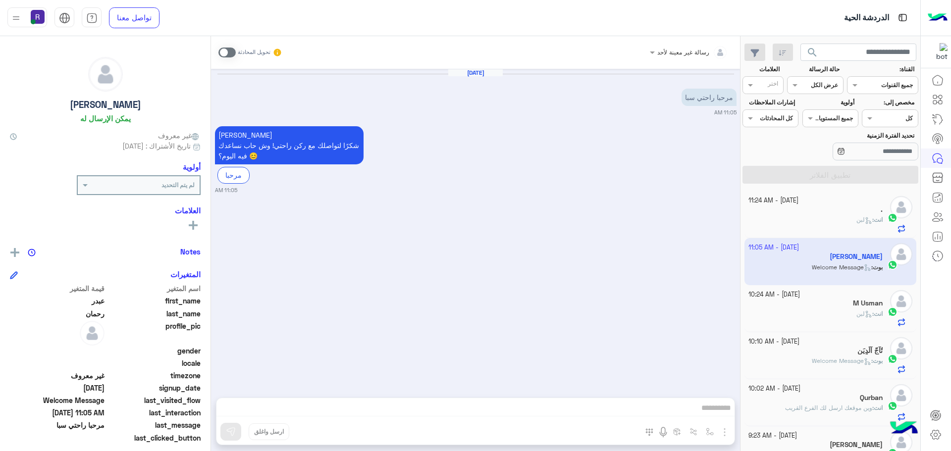
click at [232, 54] on span at bounding box center [226, 53] width 17 height 10
click at [721, 428] on img "button" at bounding box center [725, 433] width 12 height 12
click at [709, 413] on span "الصور" at bounding box center [706, 410] width 18 height 11
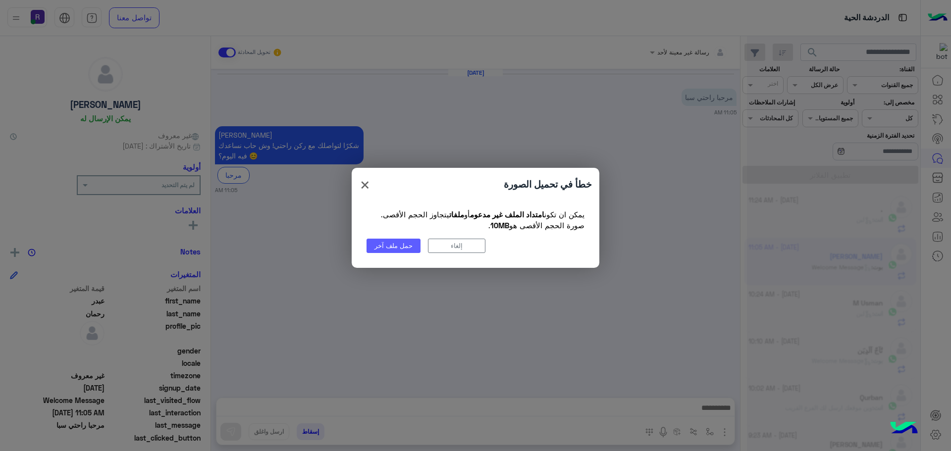
click at [407, 248] on button "حمل ملف آخر" at bounding box center [394, 246] width 54 height 14
click at [370, 186] on span "×" at bounding box center [365, 184] width 12 height 22
